Goal: Transaction & Acquisition: Purchase product/service

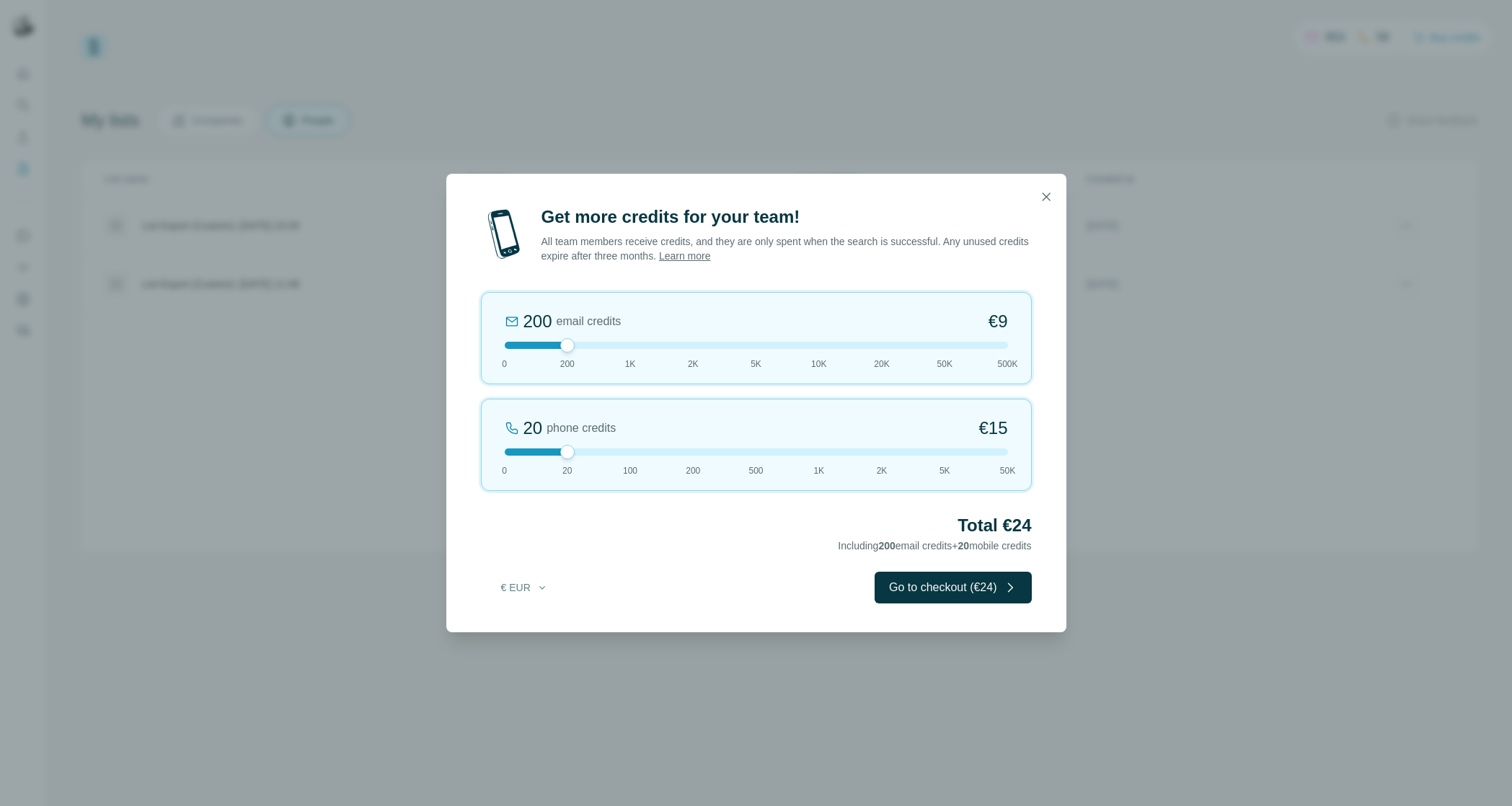
click at [627, 347] on div at bounding box center [756, 345] width 503 height 7
click at [689, 346] on div at bounding box center [756, 345] width 503 height 7
click at [507, 452] on div at bounding box center [756, 453] width 503 height 7
click at [1044, 195] on icon "button" at bounding box center [1046, 196] width 8 height 8
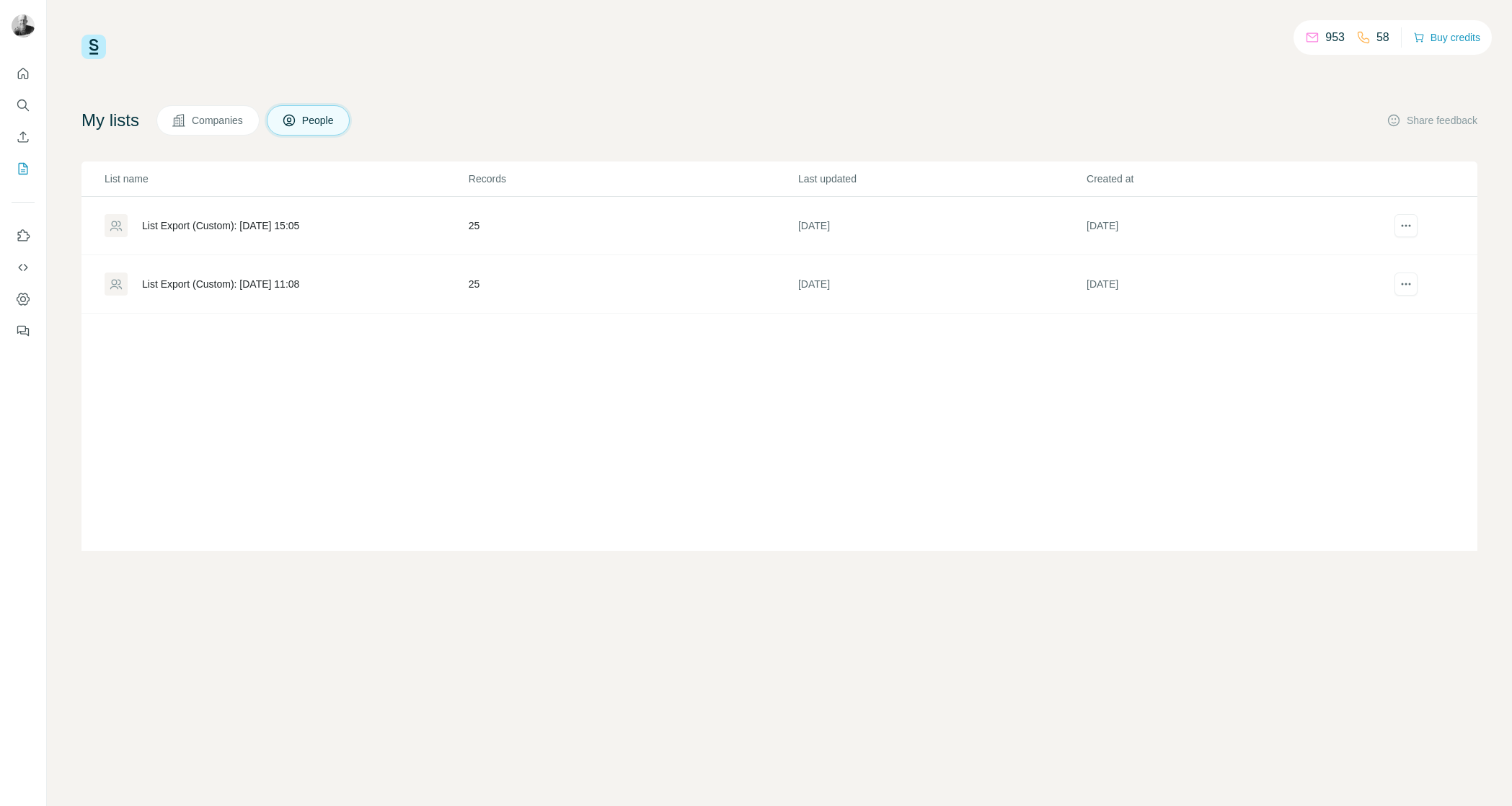
click at [276, 223] on div "List Export (Custom): [DATE] 15:05" at bounding box center [220, 226] width 157 height 15
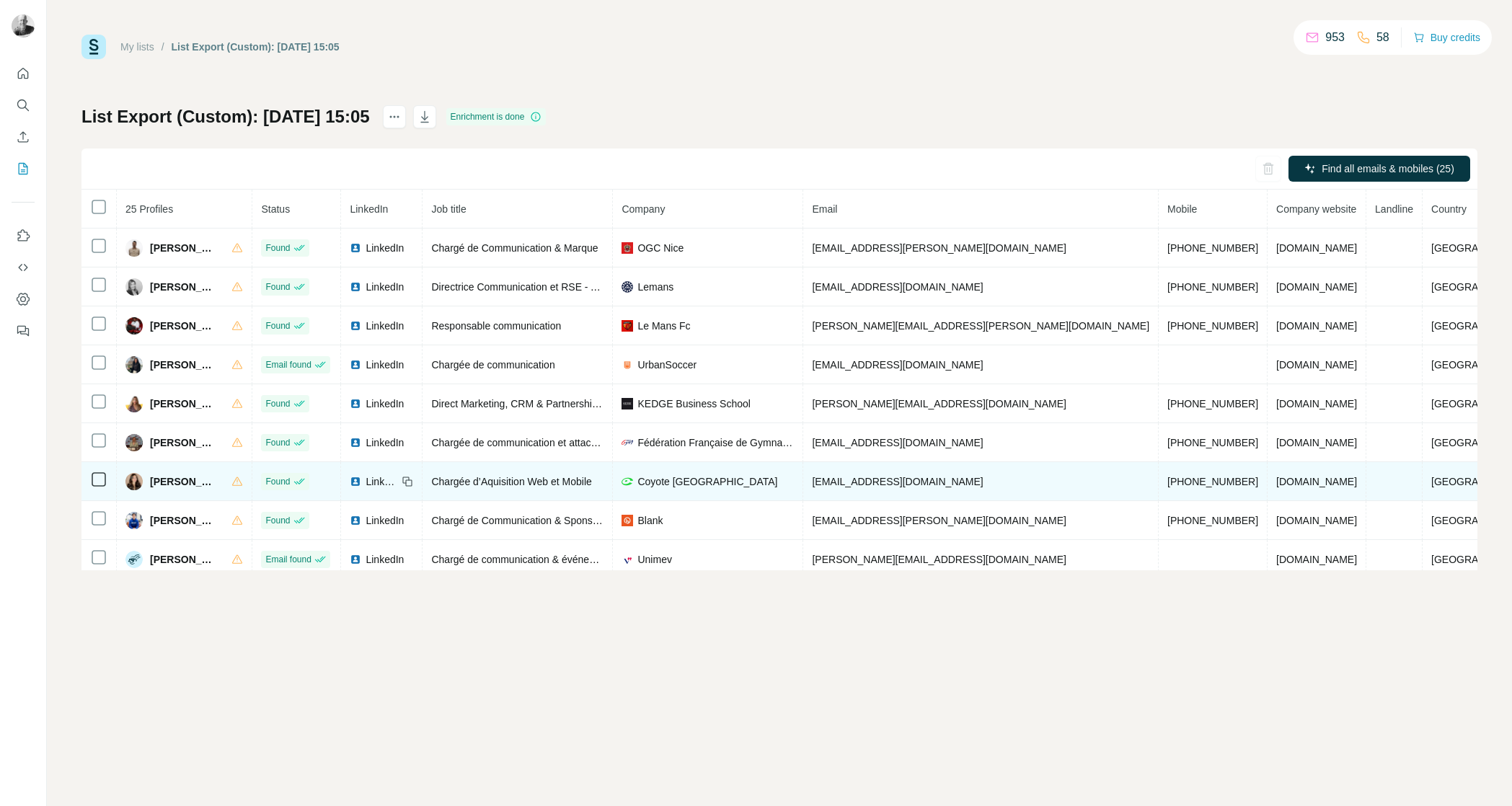
click at [398, 479] on span "LinkedIn" at bounding box center [381, 482] width 32 height 15
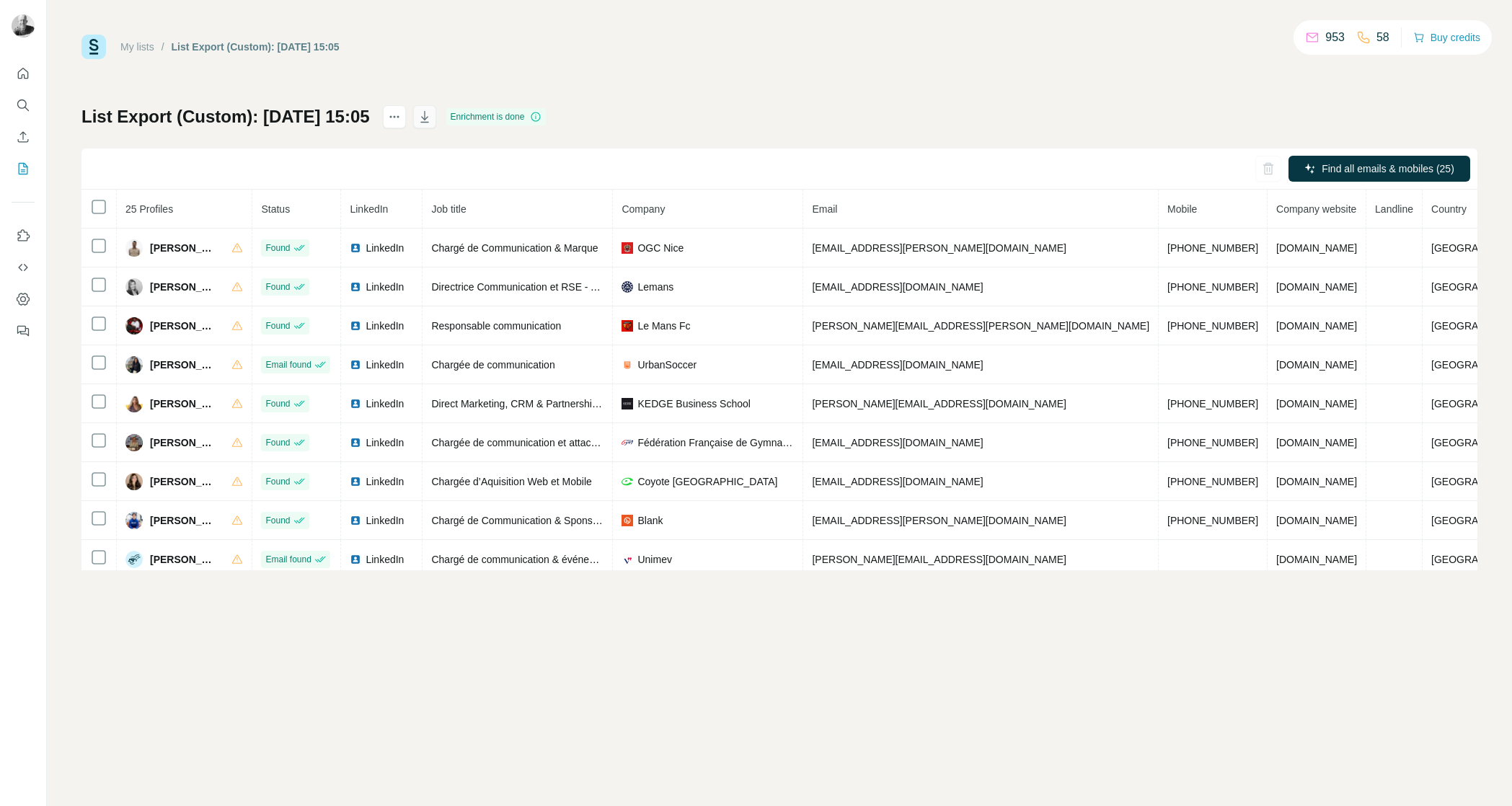
click at [431, 113] on icon "button" at bounding box center [425, 117] width 15 height 15
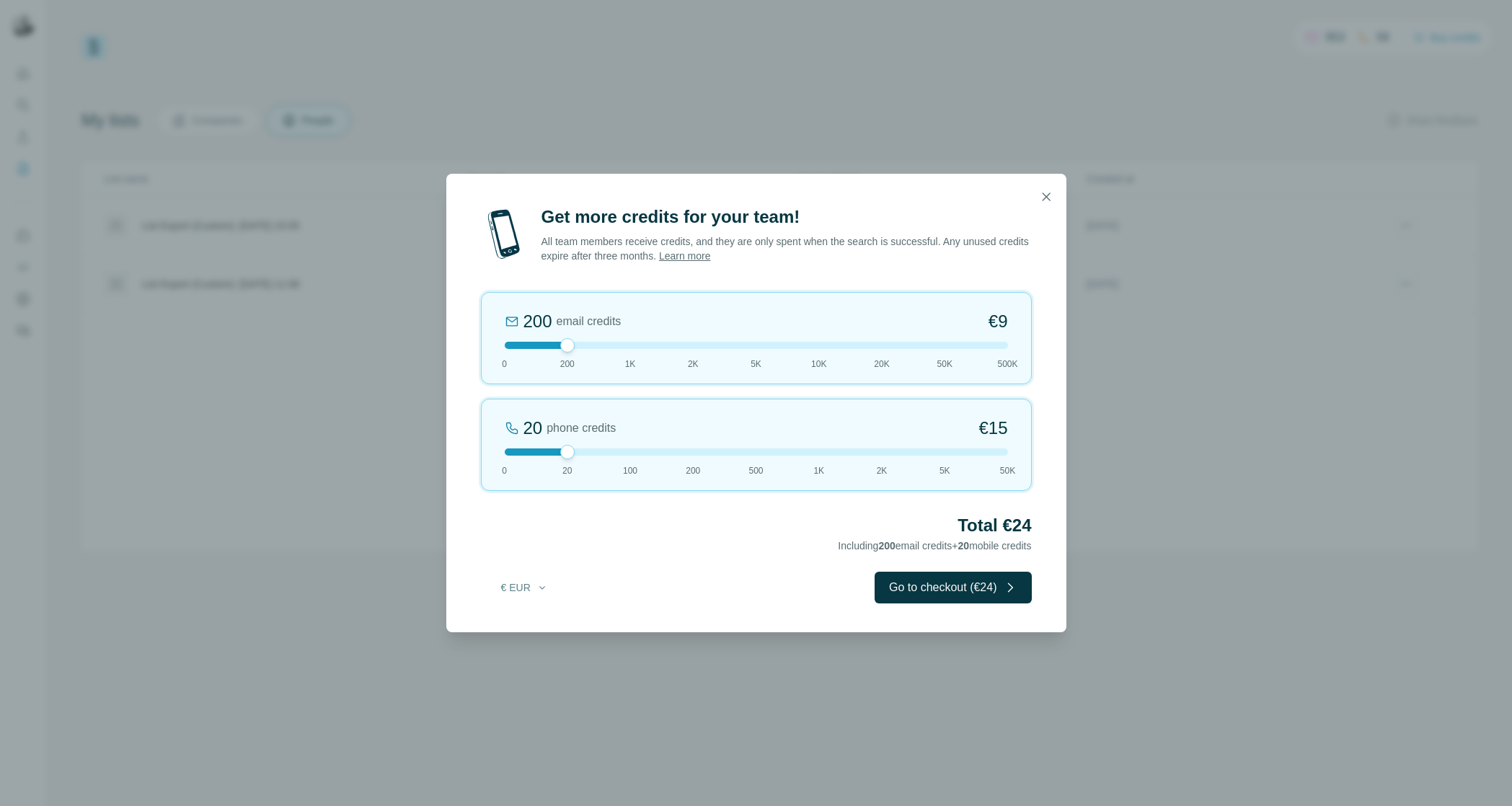
drag, startPoint x: 630, startPoint y: 347, endPoint x: 630, endPoint y: 355, distance: 8.0
click at [630, 348] on div at bounding box center [756, 345] width 503 height 7
drag, startPoint x: 550, startPoint y: 450, endPoint x: 486, endPoint y: 450, distance: 64.0
click at [486, 450] on div "0 phone credits €0 0 20 100 200 500 1K 2K 5K 50K" at bounding box center [756, 444] width 551 height 93
click at [916, 587] on button "Go to checkout (€42)" at bounding box center [953, 588] width 156 height 32
